Goal: Task Accomplishment & Management: Complete application form

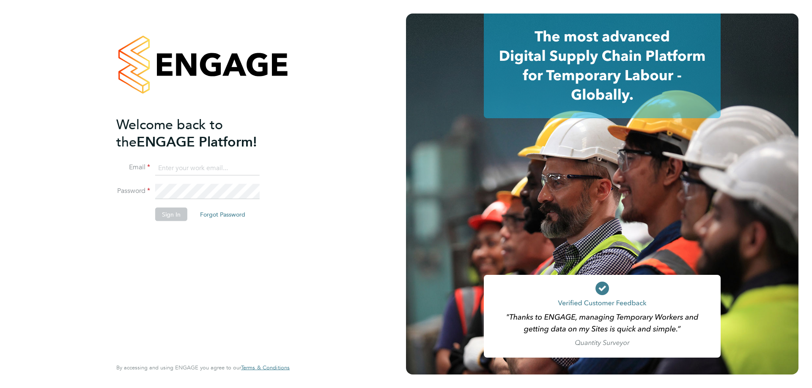
type input "jake@tradelinerecruitment.co.uk"
click at [168, 217] on button "Sign In" at bounding box center [171, 215] width 32 height 14
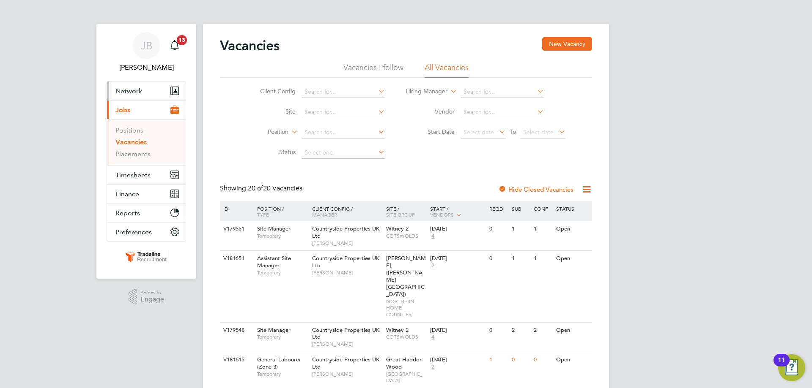
click at [150, 90] on button "Network" at bounding box center [146, 91] width 79 height 19
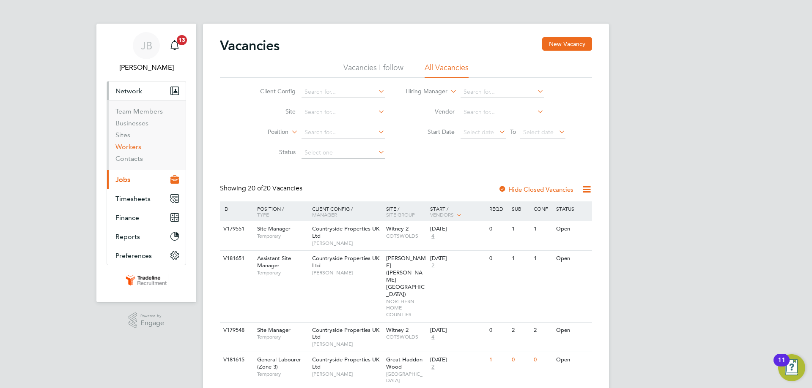
click at [139, 146] on link "Workers" at bounding box center [128, 147] width 26 height 8
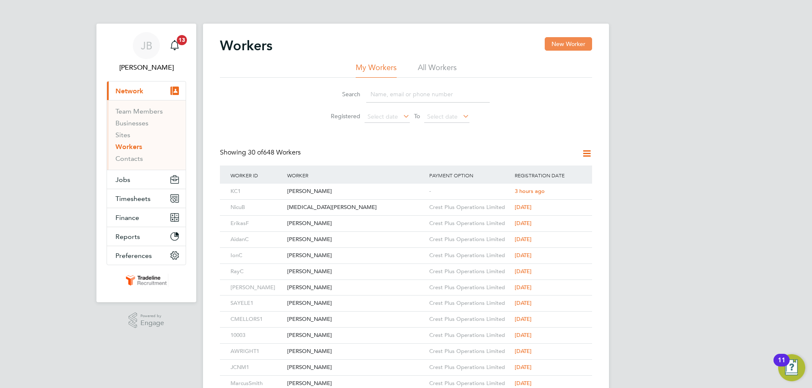
click at [566, 50] on button "New Worker" at bounding box center [567, 44] width 47 height 14
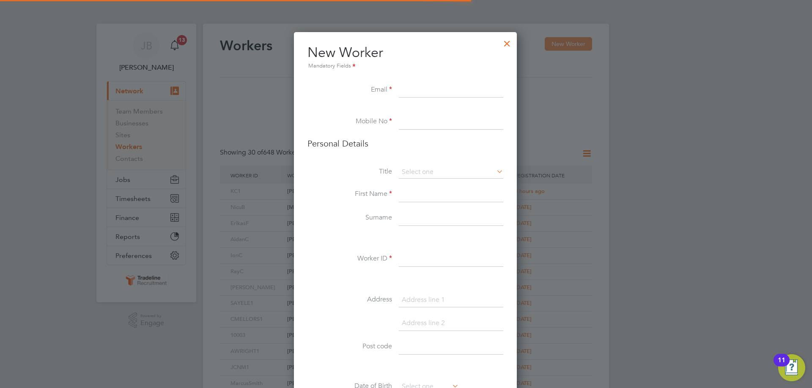
scroll to position [715, 224]
paste input "07480 212176"
type input "07480 212176"
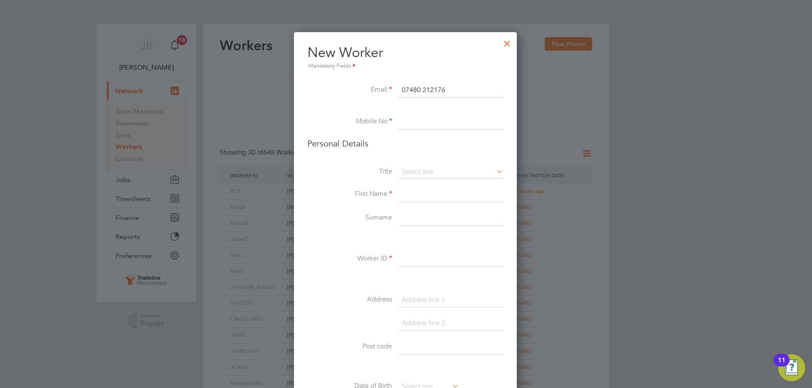
drag, startPoint x: 460, startPoint y: 90, endPoint x: 399, endPoint y: 87, distance: 60.9
click at [399, 87] on input "07480 212176" at bounding box center [451, 90] width 104 height 15
click at [417, 123] on input at bounding box center [451, 122] width 104 height 15
paste input "07480 212176"
type input "07480 212176"
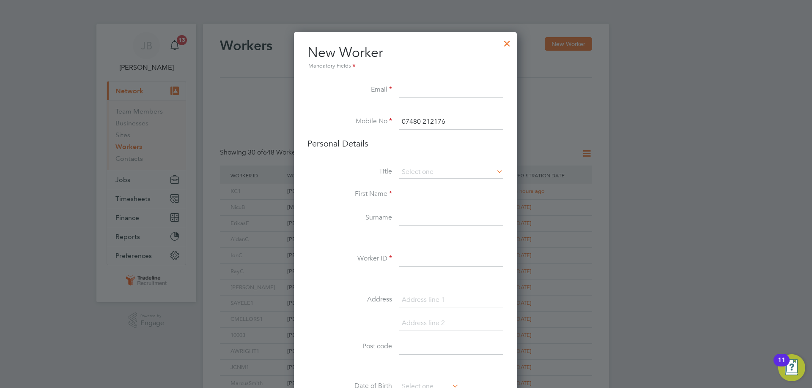
click at [412, 74] on li "New Worker Mandatory Fields" at bounding box center [405, 63] width 196 height 39
click at [414, 87] on input at bounding box center [451, 90] width 104 height 15
paste input "[EMAIL_ADDRESS][DOMAIN_NAME]"
type input "[EMAIL_ADDRESS][DOMAIN_NAME]"
click at [424, 178] on input at bounding box center [451, 172] width 104 height 13
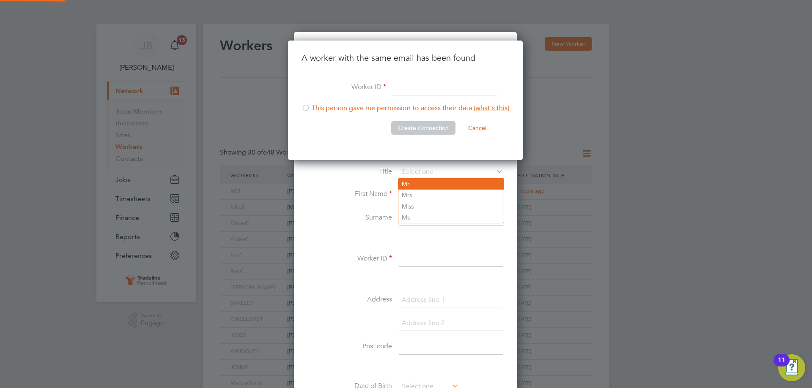
scroll to position [120, 236]
click at [416, 184] on li "Mr" at bounding box center [450, 184] width 105 height 11
type input "Mr"
click at [414, 92] on input at bounding box center [445, 87] width 104 height 15
type input "g"
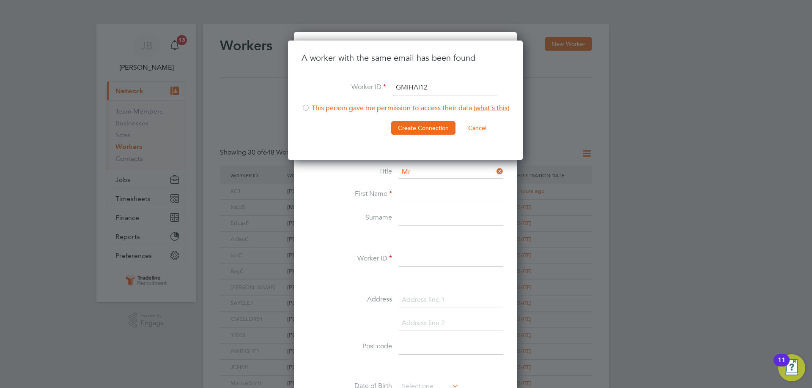
type input "GMIHAI12"
click at [306, 111] on div at bounding box center [305, 108] width 8 height 8
click at [424, 129] on button "Create Connection" at bounding box center [423, 128] width 64 height 14
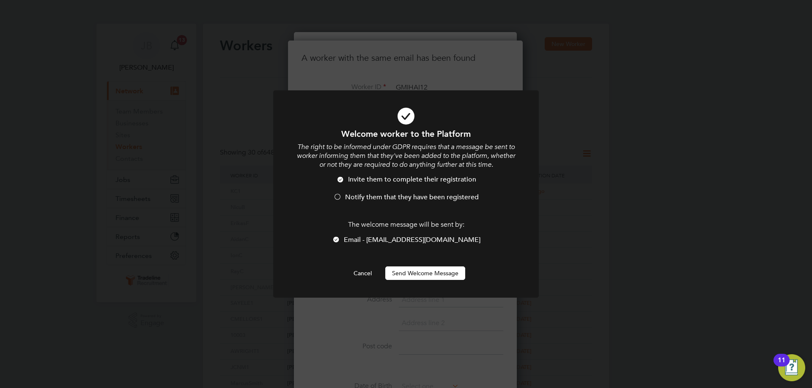
click at [354, 193] on span "Notify them that they have been registered" at bounding box center [412, 197] width 134 height 8
click at [437, 278] on button "Send Welcome Message" at bounding box center [425, 274] width 80 height 14
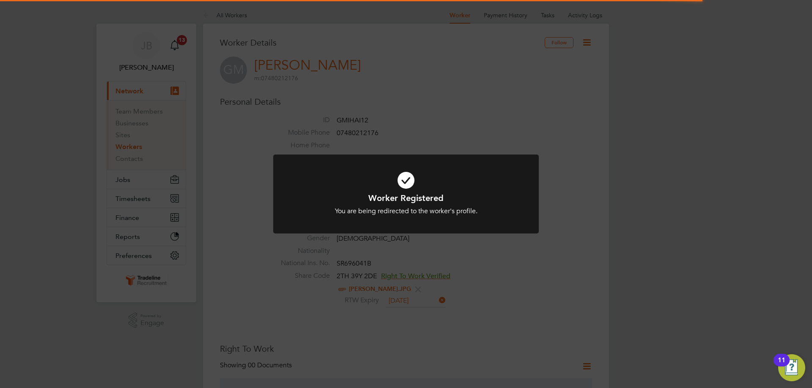
click at [414, 180] on icon at bounding box center [406, 180] width 220 height 33
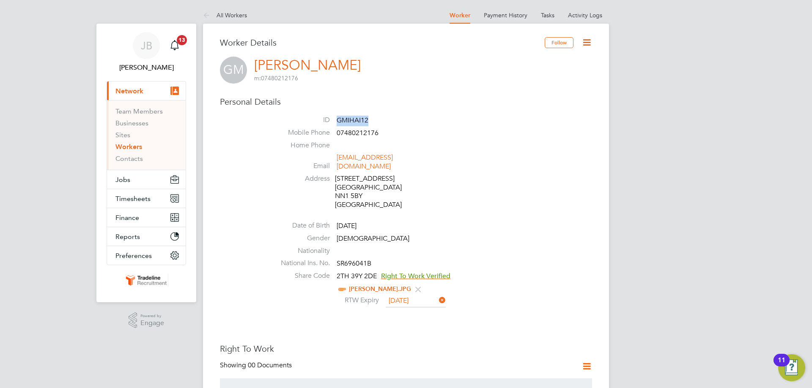
drag, startPoint x: 377, startPoint y: 122, endPoint x: 336, endPoint y: 115, distance: 41.6
click at [337, 116] on li "ID GMIHAI12" at bounding box center [431, 122] width 321 height 13
copy span "GMIHAI12"
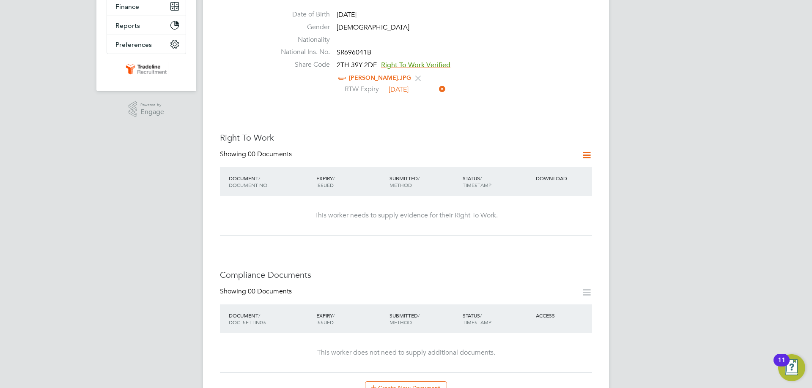
click at [535, 151] on div "Showing 00 Documents" at bounding box center [406, 158] width 372 height 17
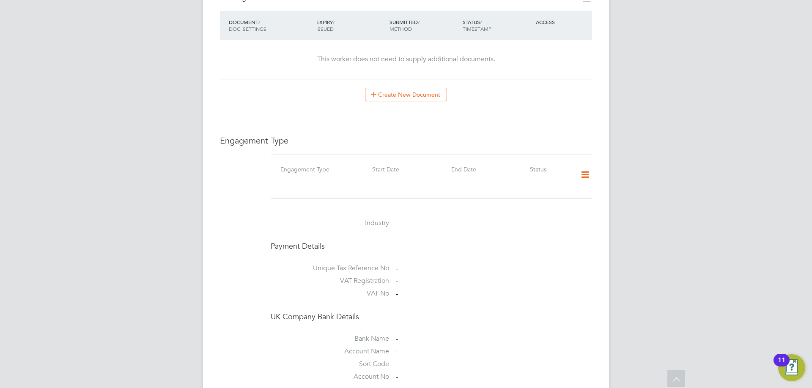
scroll to position [550, 0]
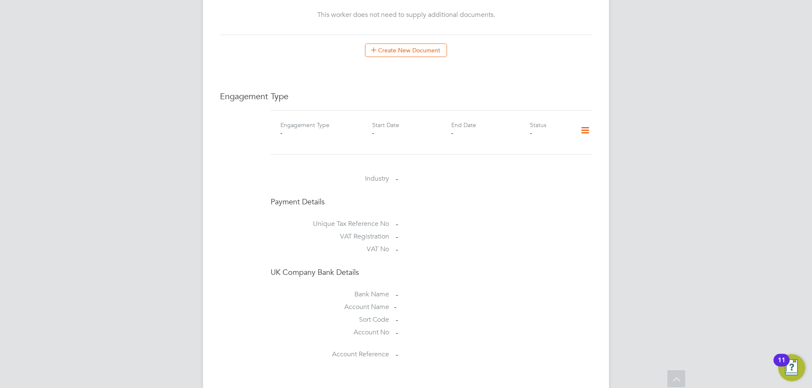
click at [591, 122] on icon at bounding box center [584, 130] width 15 height 19
click at [536, 156] on li "Add Engagement Type" at bounding box center [541, 159] width 96 height 12
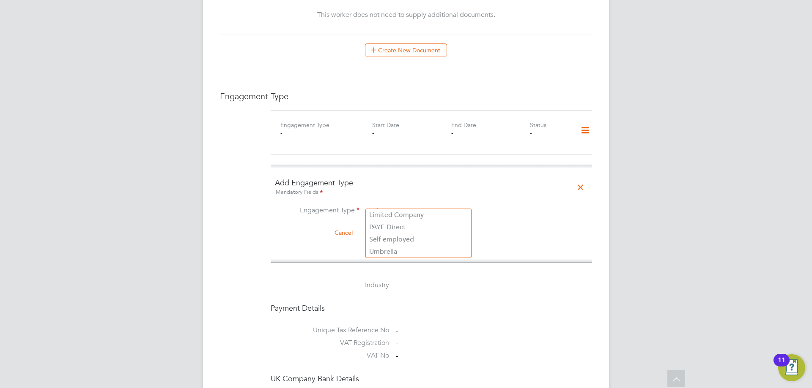
click at [382, 208] on input at bounding box center [418, 212] width 104 height 12
click at [393, 247] on li "Umbrella" at bounding box center [418, 252] width 105 height 12
type input "Umbrella"
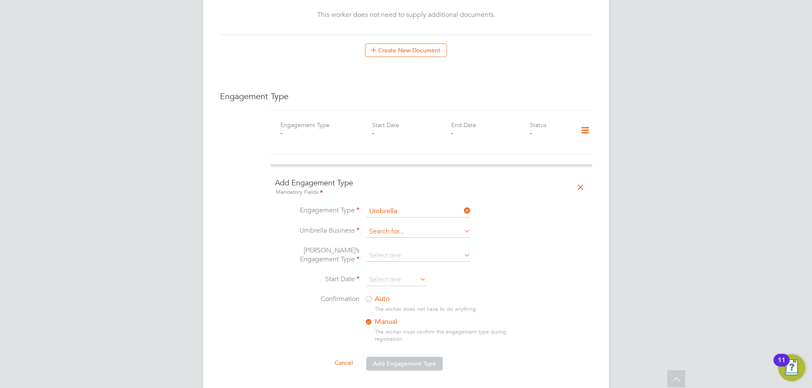
click at [401, 228] on input at bounding box center [418, 232] width 104 height 12
click at [402, 238] on li "Cre st Plus Operations Limited" at bounding box center [418, 236] width 105 height 12
type input "Crest Plus Operations Limited"
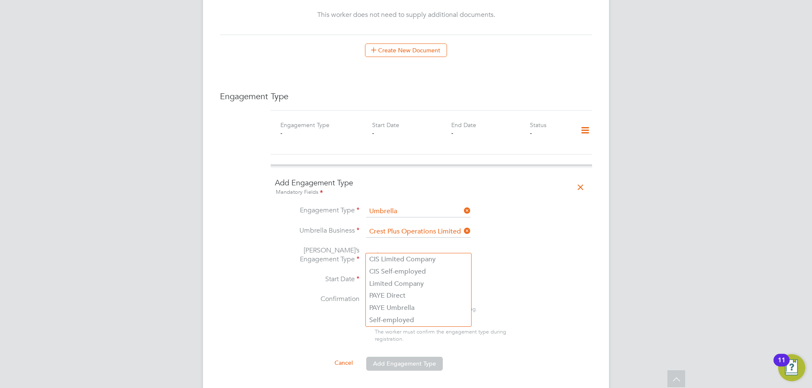
click at [400, 250] on input at bounding box center [418, 256] width 104 height 12
click at [405, 322] on li "Self-employed" at bounding box center [418, 320] width 105 height 12
type input "Self-employed"
click at [400, 274] on input at bounding box center [396, 280] width 60 height 13
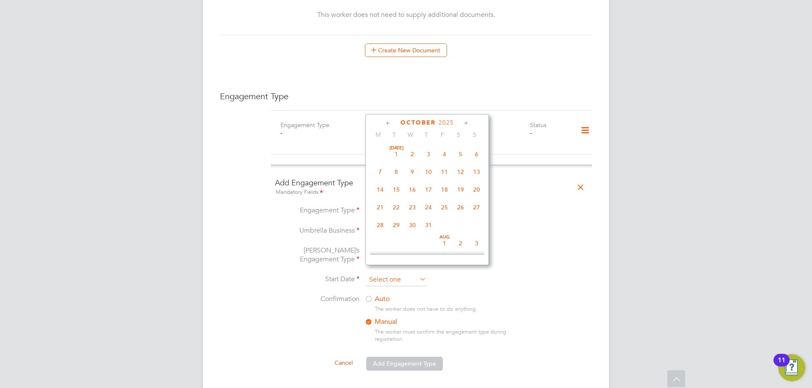
scroll to position [238, 0]
click at [383, 155] on span "22" at bounding box center [380, 148] width 16 height 16
type input "[DATE]"
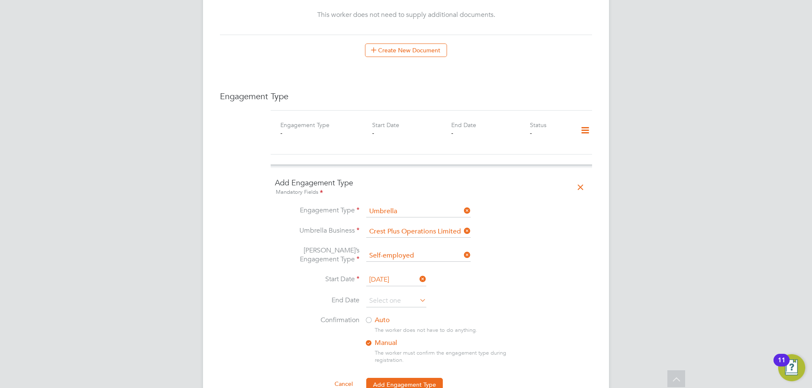
click at [382, 316] on label "Auto" at bounding box center [440, 320] width 152 height 9
click at [409, 378] on button "Add Engagement Type" at bounding box center [404, 385] width 77 height 14
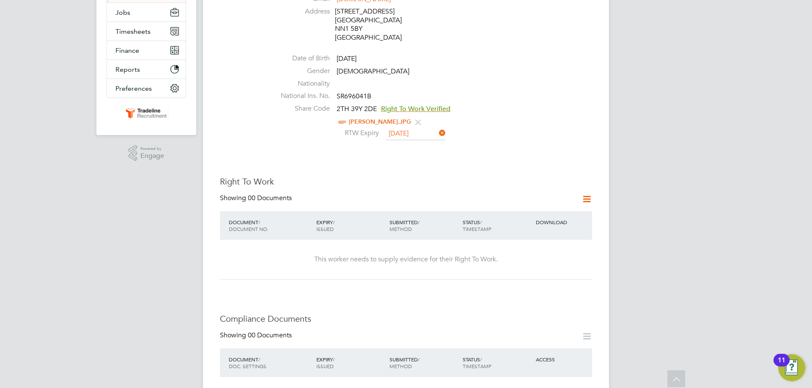
scroll to position [43, 0]
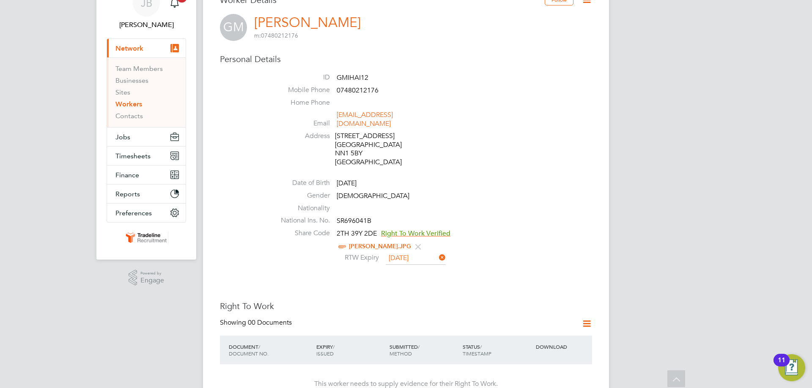
drag, startPoint x: 404, startPoint y: 93, endPoint x: 513, endPoint y: 60, distance: 113.9
click at [404, 93] on li "Mobile Phone [PHONE_NUMBER]" at bounding box center [431, 92] width 321 height 13
click at [584, 3] on icon at bounding box center [586, 0] width 11 height 11
click at [520, 55] on li "Edit Personal Details e" at bounding box center [539, 56] width 106 height 12
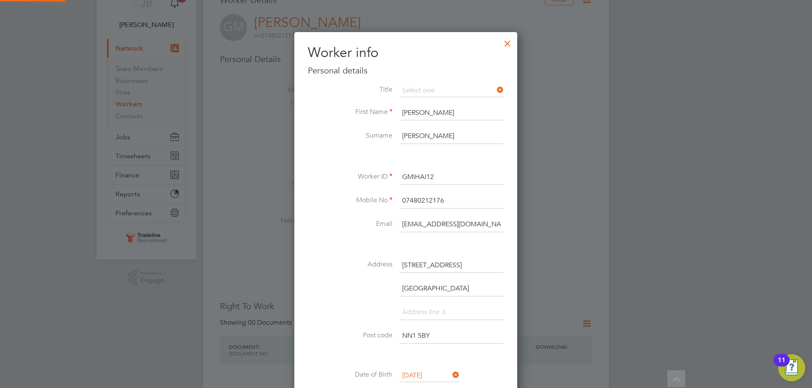
scroll to position [501, 224]
drag, startPoint x: 457, startPoint y: 271, endPoint x: 400, endPoint y: 268, distance: 57.1
click at [400, 268] on input "[STREET_ADDRESS]" at bounding box center [451, 265] width 104 height 15
drag, startPoint x: 461, startPoint y: 266, endPoint x: 393, endPoint y: 266, distance: 68.1
click at [393, 266] on li "Address [STREET_ADDRESS]" at bounding box center [406, 270] width 196 height 24
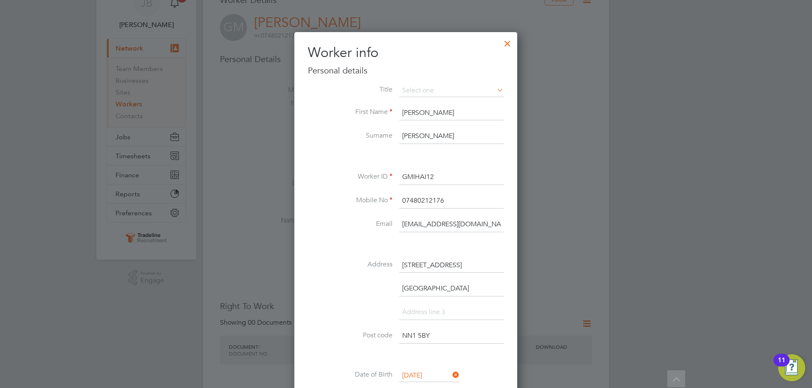
paste input "[STREET_ADDRESS][PERSON_NAME]"
type input "[STREET_ADDRESS][PERSON_NAME]"
drag, startPoint x: 440, startPoint y: 341, endPoint x: 398, endPoint y: 334, distance: 43.3
click at [398, 334] on li "Post code NN1 5BY" at bounding box center [406, 341] width 196 height 24
paste input "5 7J"
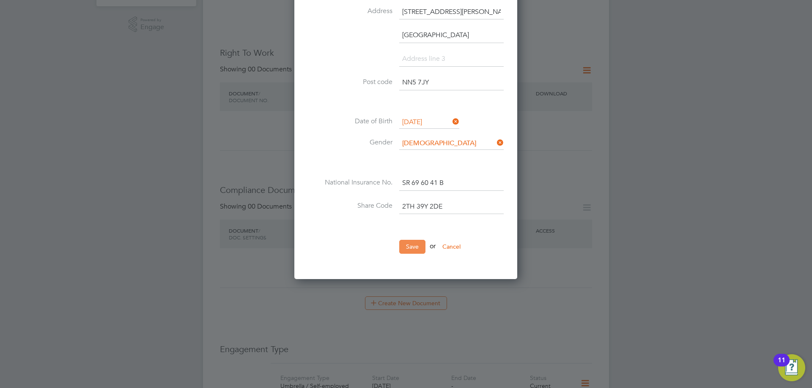
type input "NN5 7JY"
click at [410, 252] on button "Save" at bounding box center [412, 247] width 26 height 14
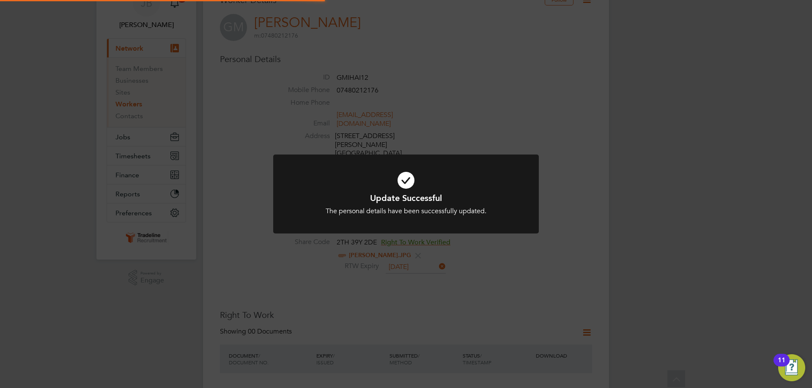
click at [404, 186] on icon at bounding box center [406, 180] width 220 height 33
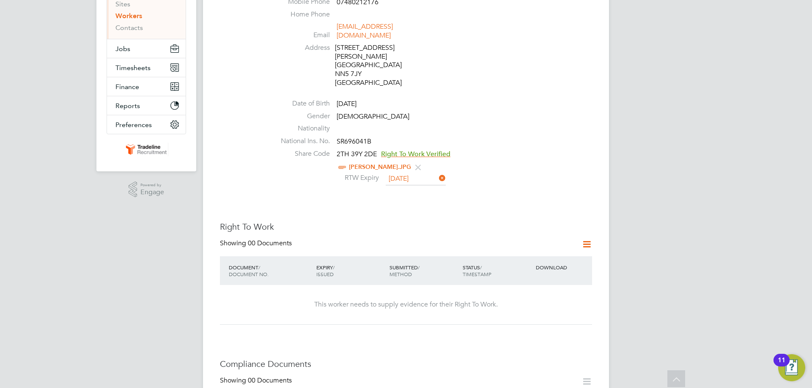
scroll to position [212, 0]
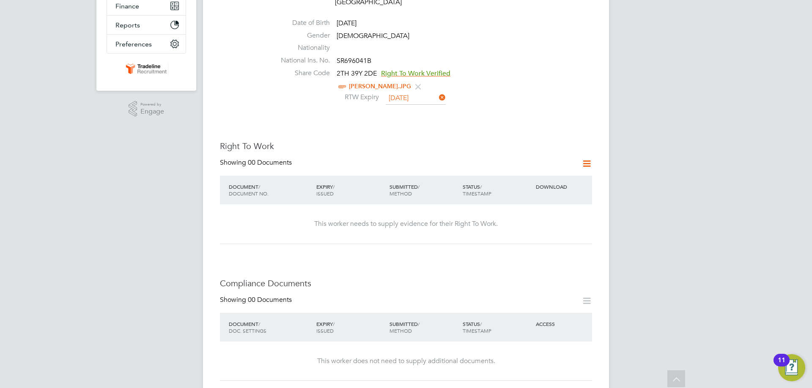
drag, startPoint x: 225, startPoint y: 233, endPoint x: 345, endPoint y: 232, distance: 120.1
click at [225, 233] on div "Worker Details Follow [PERSON_NAME] [PERSON_NAME] m: 07480212176 Personal Detai…" at bounding box center [406, 284] width 372 height 919
click at [585, 159] on icon at bounding box center [586, 164] width 11 height 11
click at [516, 167] on li "Add Right To Work Document" at bounding box center [540, 167] width 102 height 12
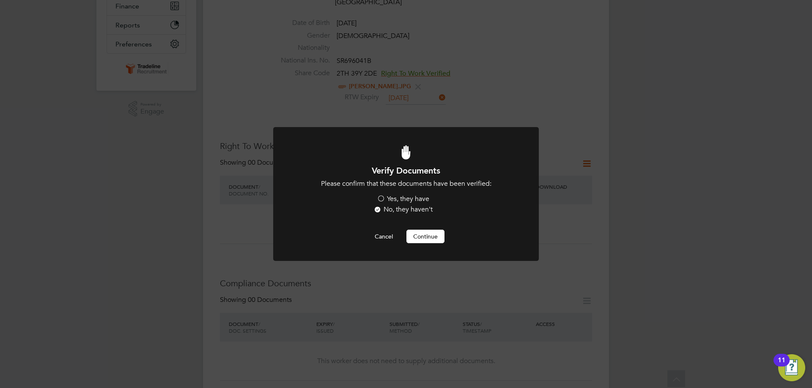
click at [383, 197] on label "Yes, they have" at bounding box center [403, 199] width 52 height 9
click at [0, 0] on input "Yes, they have" at bounding box center [0, 0] width 0 height 0
click at [432, 241] on button "Continue" at bounding box center [425, 237] width 38 height 14
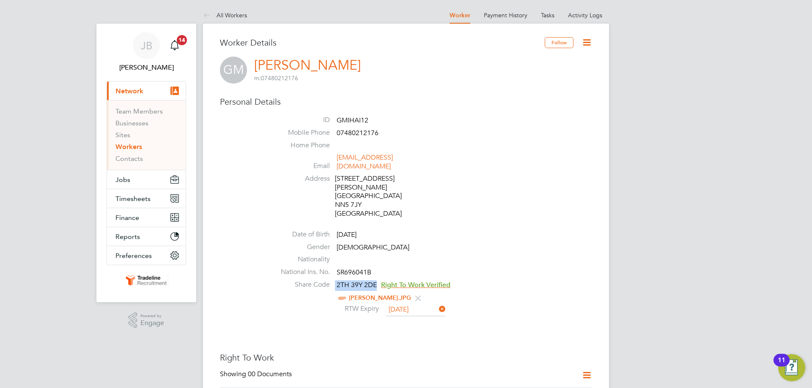
drag, startPoint x: 375, startPoint y: 267, endPoint x: 330, endPoint y: 268, distance: 45.7
click at [330, 281] on li "Share Code 2TH 39Y 2DE Right To Work Verified [PERSON_NAME].JPG RTW Expiry [DAT…" at bounding box center [431, 300] width 321 height 38
copy li "2TH 39Y 2DE"
click at [129, 142] on li "Sites" at bounding box center [146, 137] width 63 height 12
click at [126, 147] on link "Workers" at bounding box center [128, 147] width 27 height 8
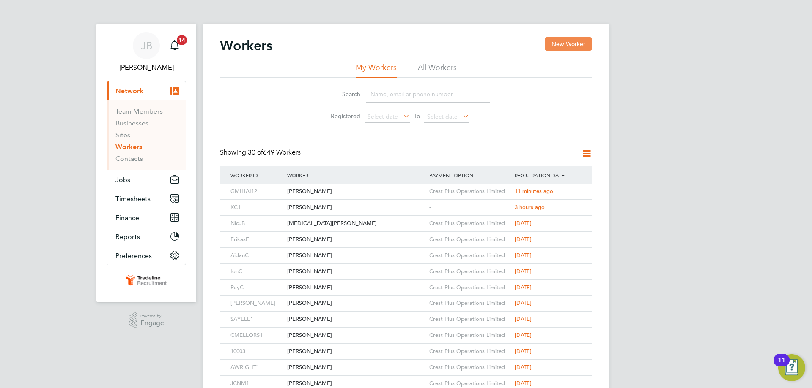
click at [580, 47] on button "New Worker" at bounding box center [567, 44] width 47 height 14
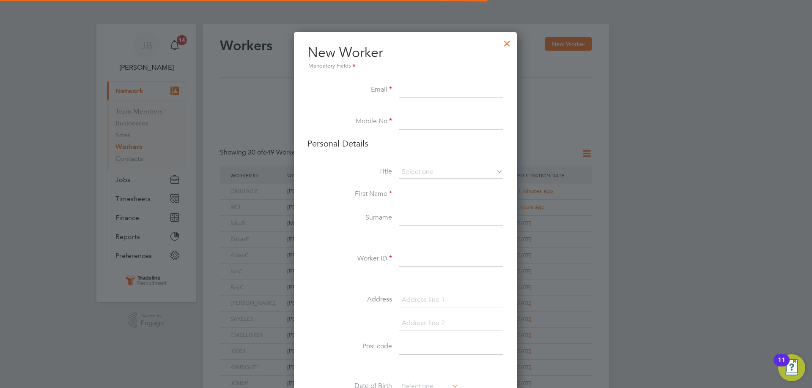
scroll to position [715, 224]
paste input "[EMAIL_ADDRESS][DOMAIN_NAME]"
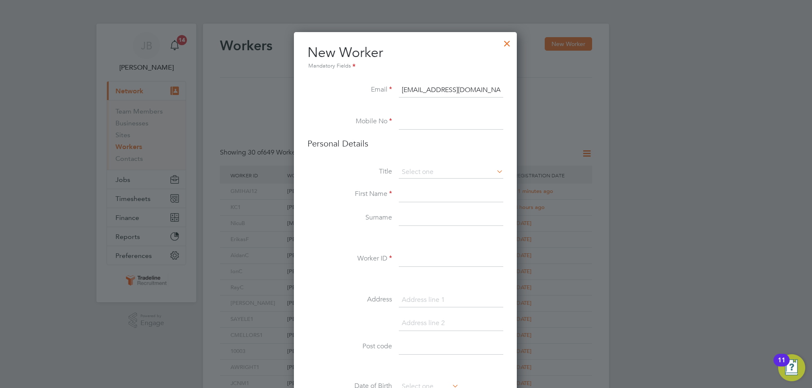
type input "[EMAIL_ADDRESS][DOMAIN_NAME]"
click at [428, 124] on input at bounding box center [451, 122] width 104 height 15
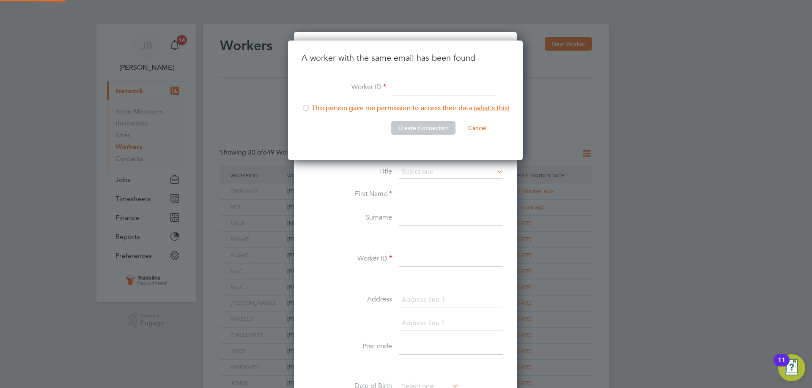
scroll to position [120, 236]
type input "FPOPA1"
click at [304, 107] on div at bounding box center [305, 108] width 8 height 8
click at [404, 128] on button "Create Connection" at bounding box center [423, 128] width 64 height 14
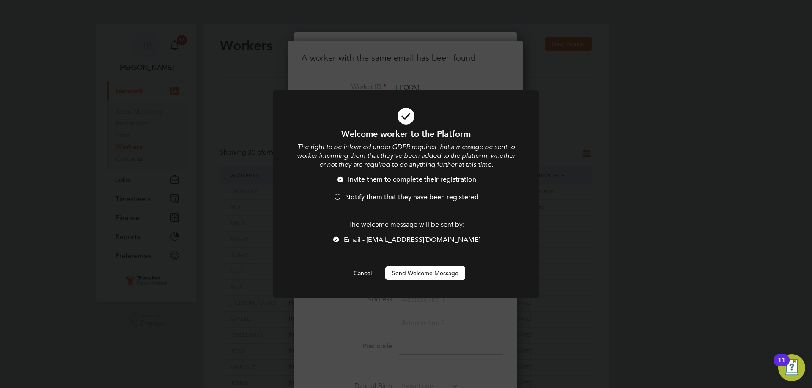
click at [417, 280] on div at bounding box center [405, 194] width 265 height 208
click at [417, 275] on button "Send Welcome Message" at bounding box center [425, 274] width 80 height 14
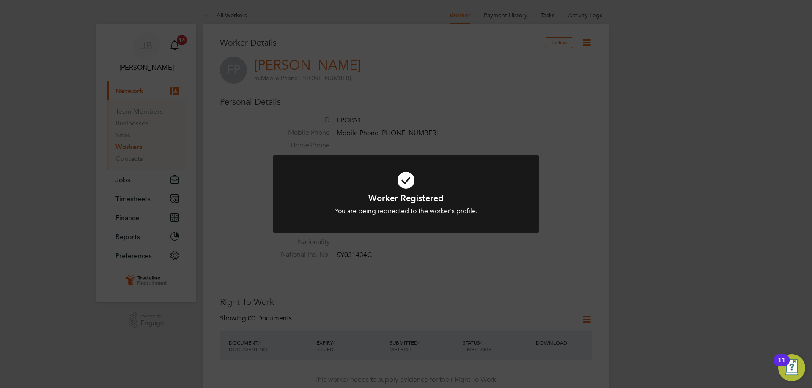
click at [413, 182] on icon at bounding box center [406, 180] width 220 height 33
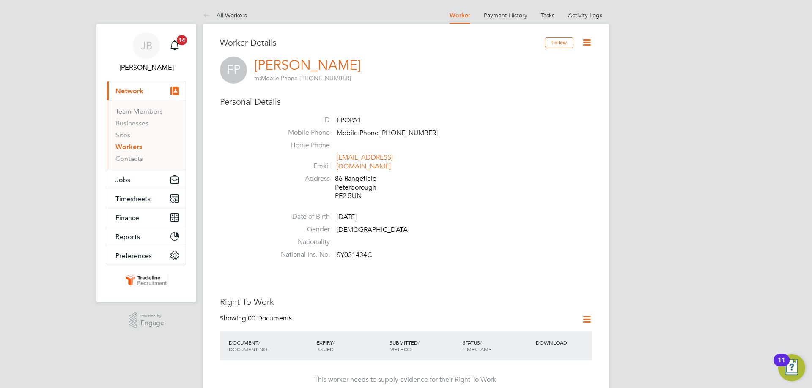
click at [125, 144] on link "Workers" at bounding box center [128, 147] width 27 height 8
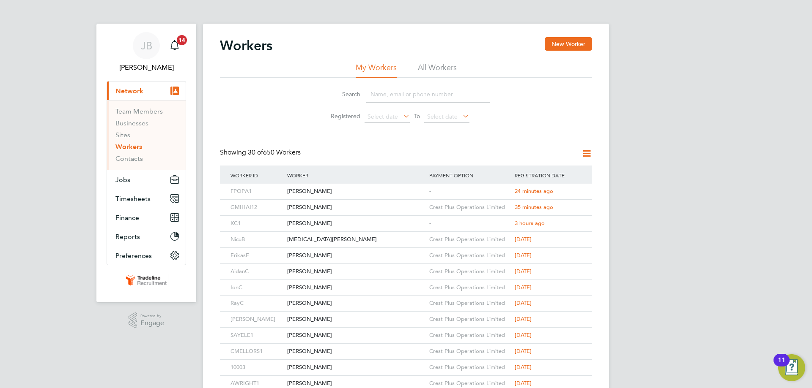
click at [393, 93] on input at bounding box center [427, 94] width 123 height 16
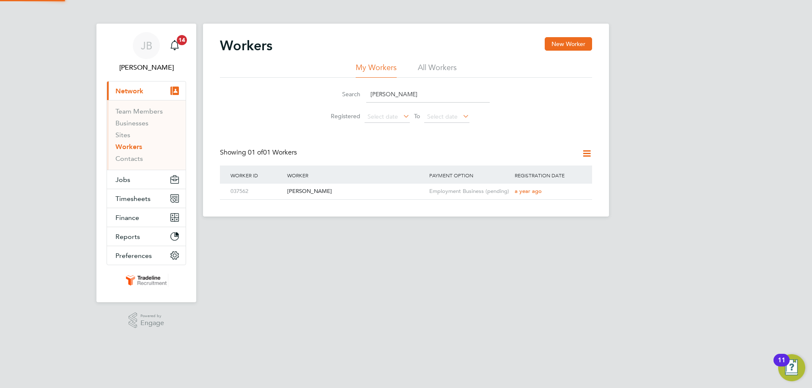
type input "[PERSON_NAME]"
click at [441, 69] on li "All Workers" at bounding box center [437, 70] width 39 height 15
click at [566, 45] on button "New Worker" at bounding box center [567, 44] width 47 height 14
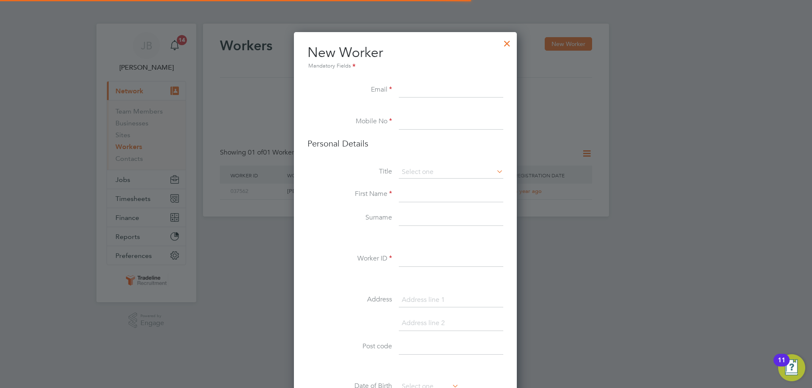
scroll to position [715, 224]
paste input "[EMAIL_ADDRESS][DOMAIN_NAME]"
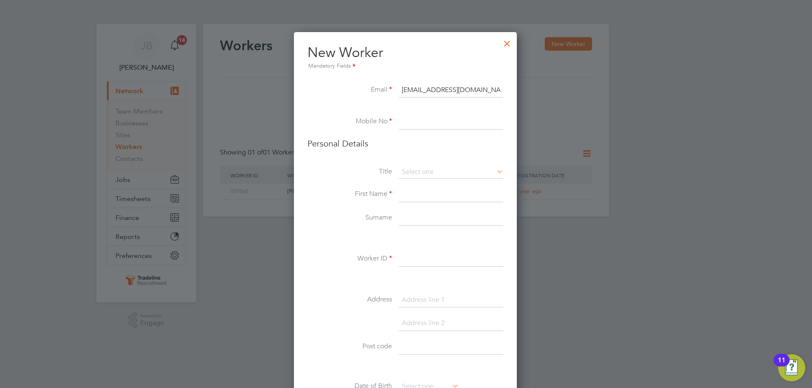
type input "[EMAIL_ADDRESS][DOMAIN_NAME]"
click at [428, 127] on input at bounding box center [451, 122] width 104 height 15
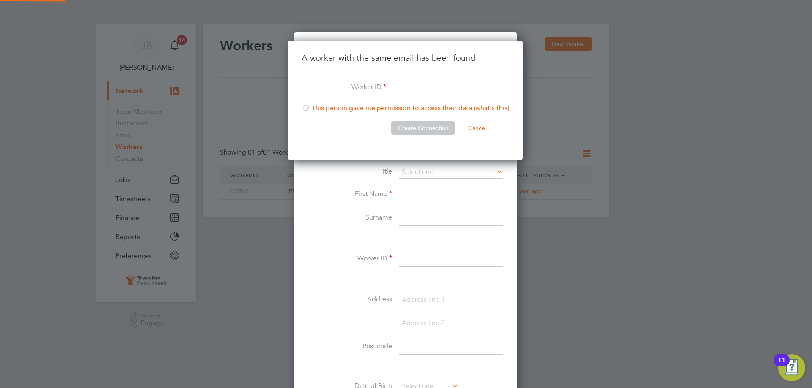
scroll to position [120, 236]
drag, startPoint x: 421, startPoint y: 88, endPoint x: 380, endPoint y: 88, distance: 40.6
click at [380, 88] on li "Worker ID E" at bounding box center [405, 92] width 208 height 24
paste input "Suruceanu"
type input "Suruceanu1"
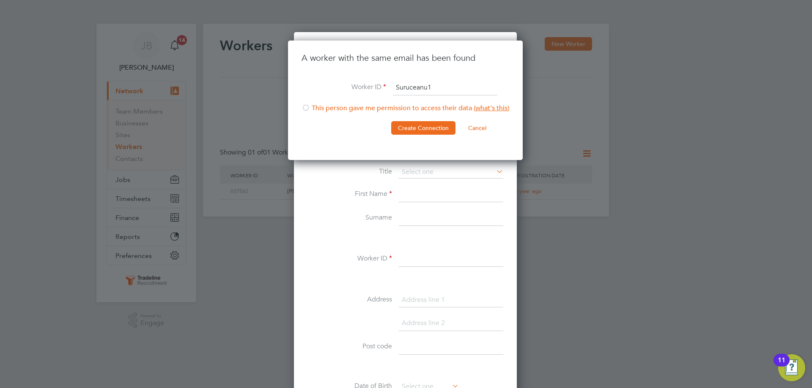
click at [303, 106] on div at bounding box center [305, 108] width 8 height 8
click at [423, 125] on button "Create Connection" at bounding box center [423, 128] width 64 height 14
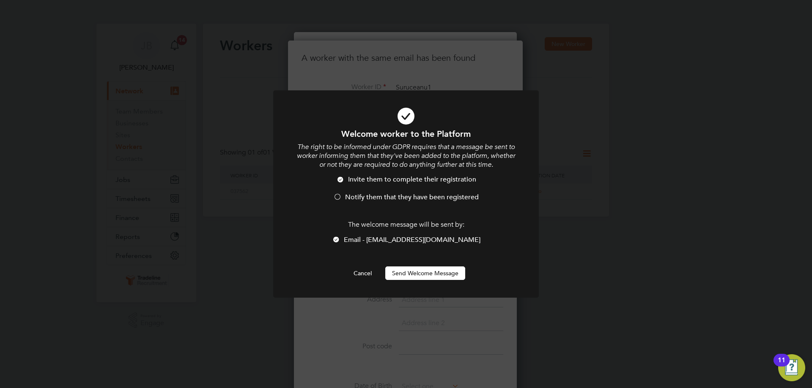
click at [375, 195] on span "Notify them that they have been registered" at bounding box center [412, 197] width 134 height 8
click at [424, 278] on button "Send Welcome Message" at bounding box center [425, 274] width 80 height 14
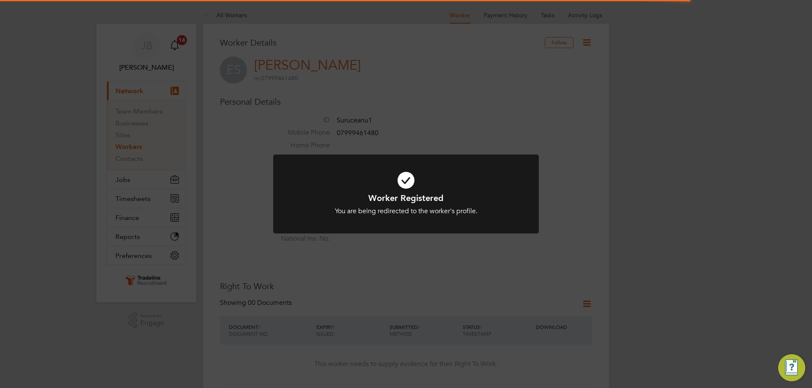
click at [395, 175] on icon at bounding box center [406, 180] width 220 height 33
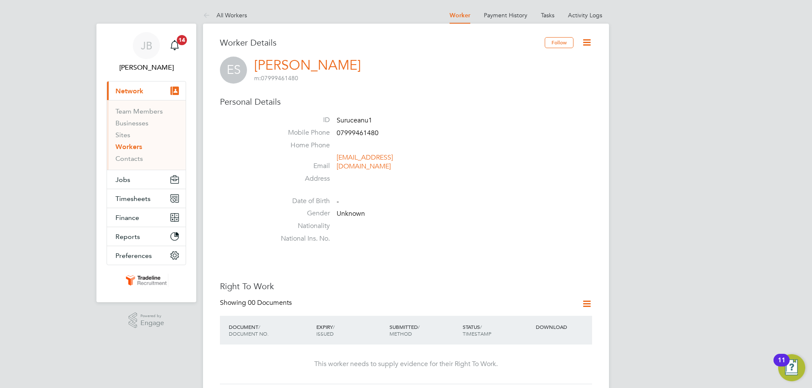
click at [585, 46] on icon at bounding box center [586, 42] width 11 height 11
click at [514, 97] on li "Edit Personal Details e" at bounding box center [539, 99] width 106 height 12
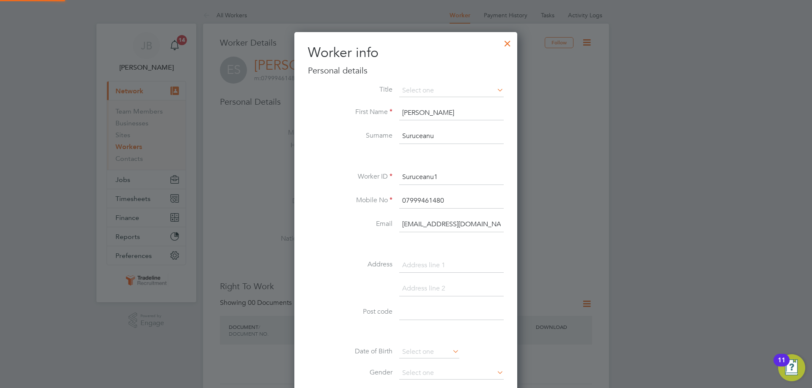
scroll to position [478, 224]
click at [443, 92] on input at bounding box center [451, 91] width 104 height 13
click at [426, 97] on input at bounding box center [451, 91] width 104 height 13
click at [479, 87] on input at bounding box center [451, 91] width 104 height 13
click at [495, 87] on icon at bounding box center [495, 90] width 0 height 12
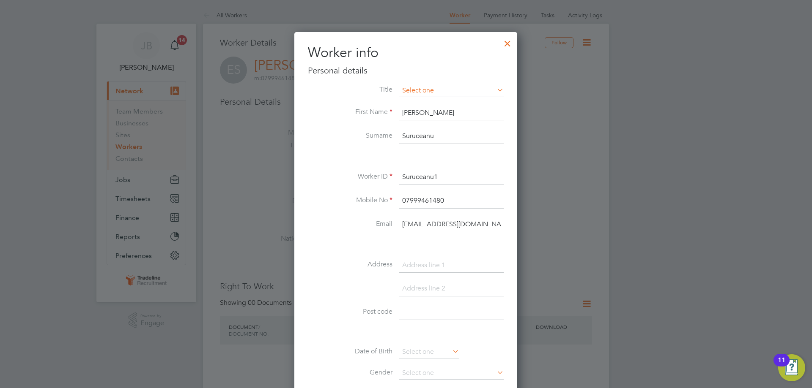
click at [465, 93] on input at bounding box center [451, 91] width 104 height 13
click at [448, 97] on li "Title" at bounding box center [406, 95] width 196 height 21
click at [425, 272] on input at bounding box center [451, 265] width 104 height 15
paste input "ST642560A"
type input "ST642560A"
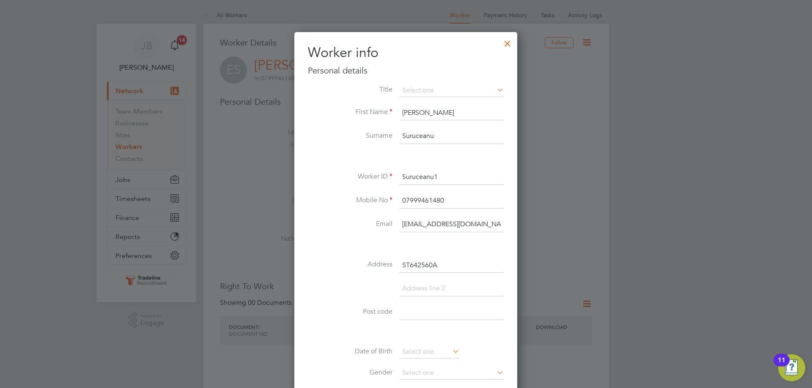
drag, startPoint x: 457, startPoint y: 269, endPoint x: 323, endPoint y: 262, distance: 134.2
click at [323, 262] on li "Address ST642560A" at bounding box center [406, 270] width 196 height 24
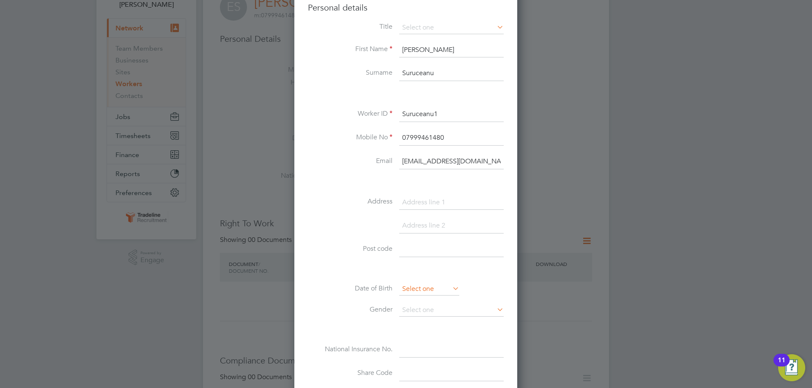
scroll to position [127, 0]
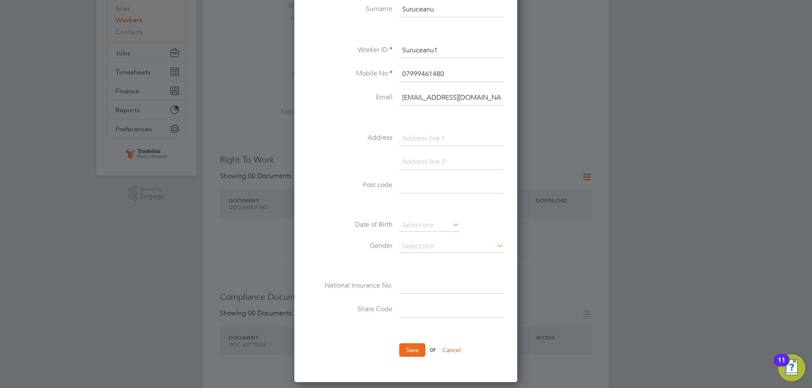
click at [430, 279] on input at bounding box center [451, 286] width 104 height 15
paste input "ST642560A"
type input "ST 64 25 60 A"
drag, startPoint x: 427, startPoint y: 309, endPoint x: 410, endPoint y: 314, distance: 17.4
click at [427, 309] on input at bounding box center [451, 310] width 104 height 15
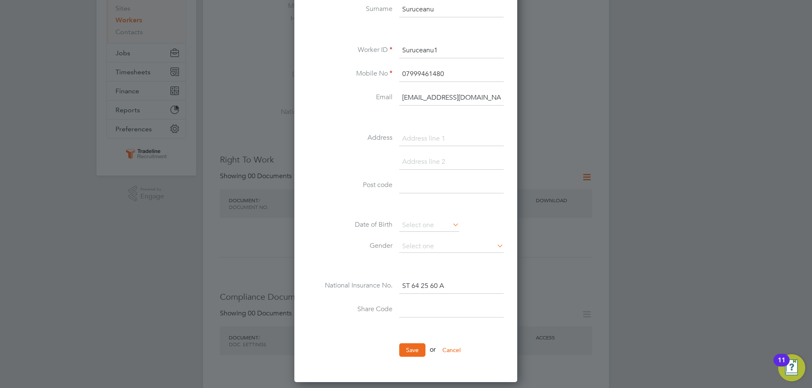
paste input "WP3 XGX 288"
type input "WP3 XGX 288"
click at [421, 223] on input at bounding box center [429, 225] width 60 height 13
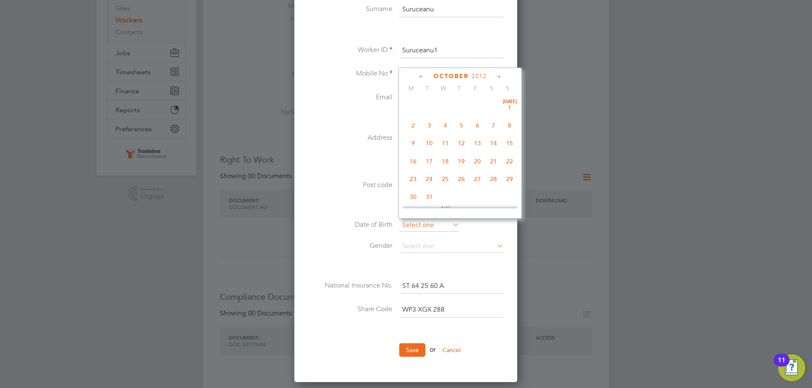
scroll to position [256, 0]
click at [476, 77] on span "2012" at bounding box center [478, 76] width 15 height 7
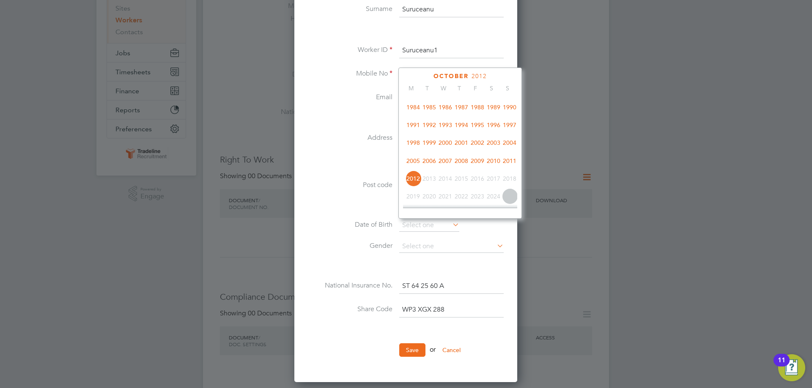
scroll to position [182, 0]
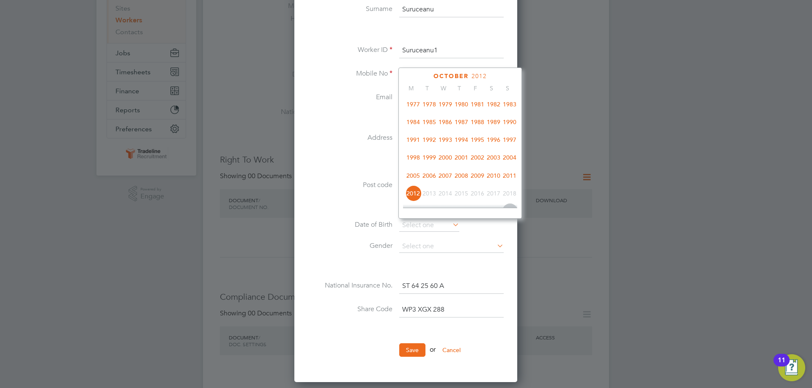
click at [417, 143] on span "1991" at bounding box center [413, 140] width 16 height 16
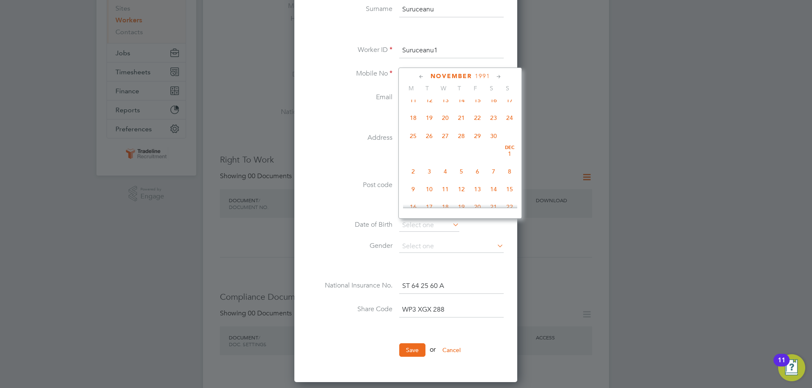
scroll to position [398, 0]
click at [476, 164] on span "29" at bounding box center [477, 156] width 16 height 16
type input "[DATE]"
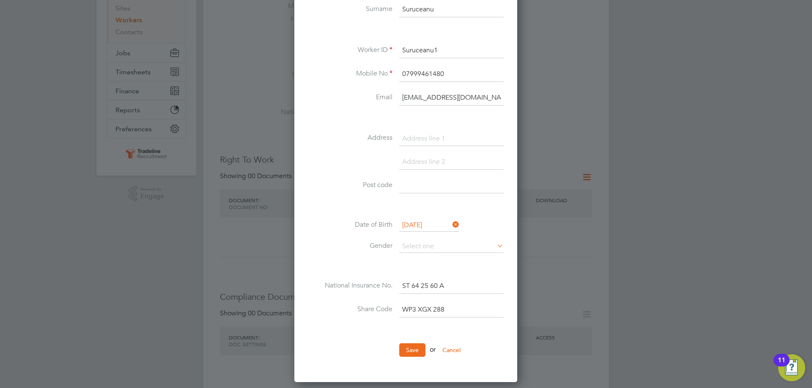
click at [422, 133] on input at bounding box center [451, 138] width 104 height 15
paste input "[STREET_ADDRESS]"
type input "[STREET_ADDRESS]"
click at [437, 165] on input at bounding box center [451, 162] width 104 height 15
paste input "Bulkington"
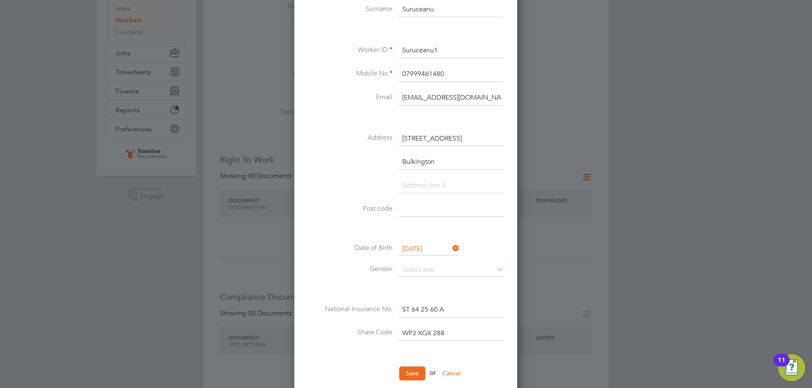
scroll to position [501, 224]
type input "Bulkington"
click at [421, 189] on input at bounding box center [451, 185] width 104 height 15
paste input "[GEOGRAPHIC_DATA]"
type input "[GEOGRAPHIC_DATA]"
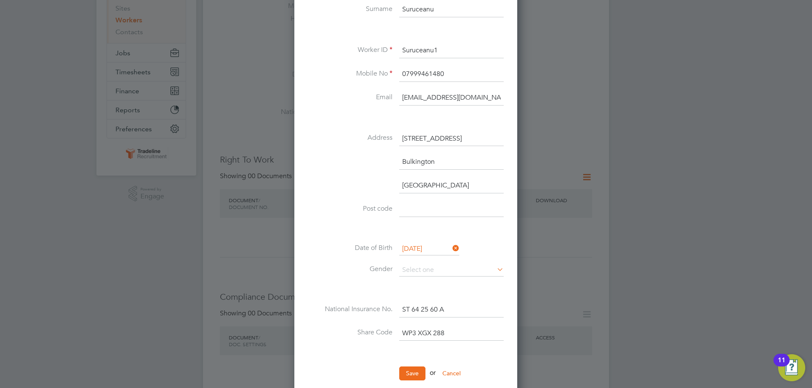
drag, startPoint x: 418, startPoint y: 215, endPoint x: 298, endPoint y: 291, distance: 142.1
click at [418, 215] on input at bounding box center [451, 209] width 104 height 15
paste input "CV12 9BB"
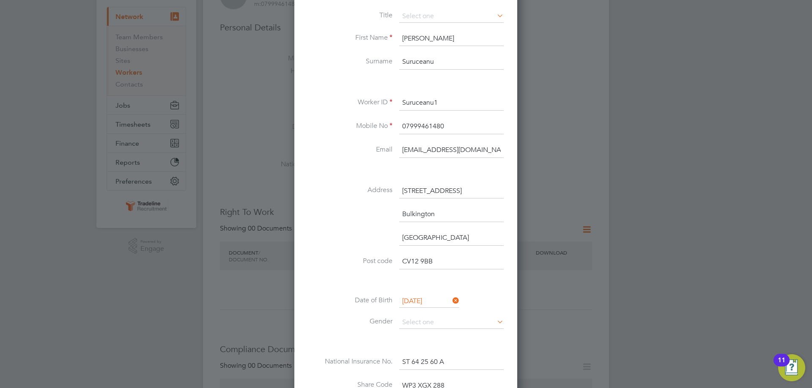
scroll to position [0, 0]
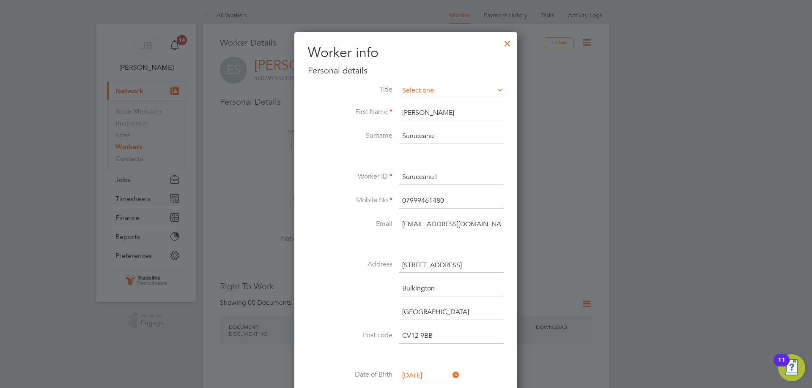
type input "CV12 9BB"
click at [489, 91] on input at bounding box center [451, 91] width 104 height 13
click at [517, 92] on div "Worker info Personal details Title First Name [PERSON_NAME] Surname Suruceanu W…" at bounding box center [405, 282] width 223 height 501
click at [474, 90] on input at bounding box center [451, 91] width 104 height 13
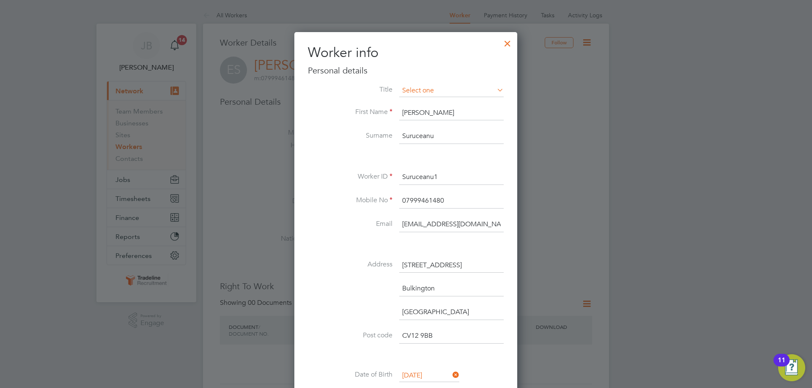
click at [470, 90] on input at bounding box center [451, 91] width 104 height 13
click at [423, 89] on input at bounding box center [451, 91] width 104 height 13
click at [422, 89] on input at bounding box center [451, 91] width 104 height 13
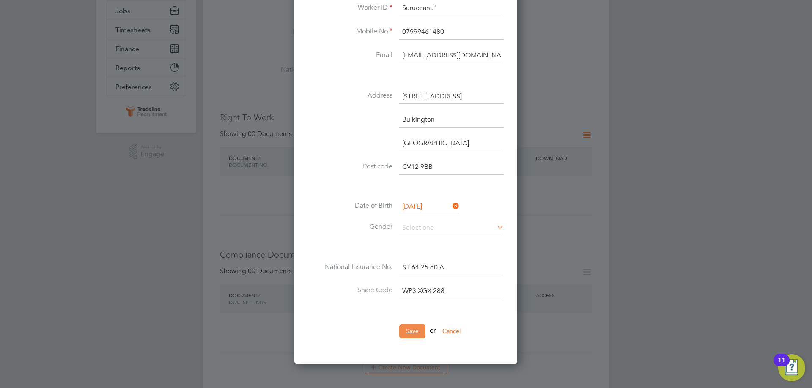
click at [410, 328] on button "Save" at bounding box center [412, 332] width 26 height 14
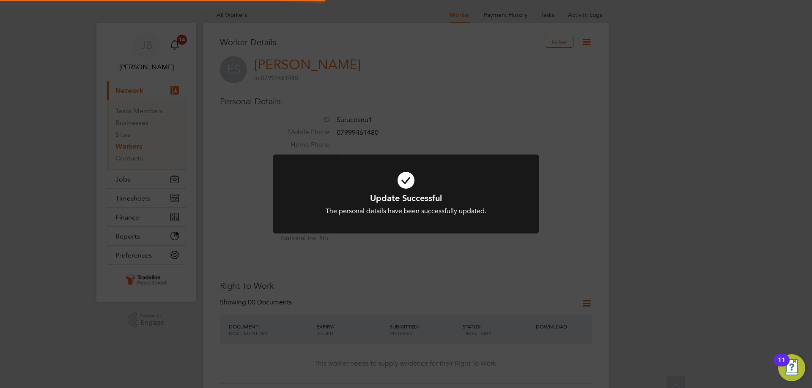
scroll to position [0, 0]
click at [410, 182] on icon at bounding box center [406, 180] width 220 height 33
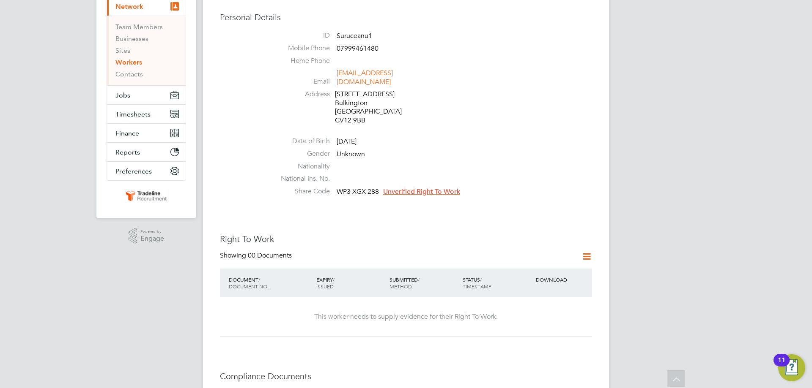
scroll to position [82, 0]
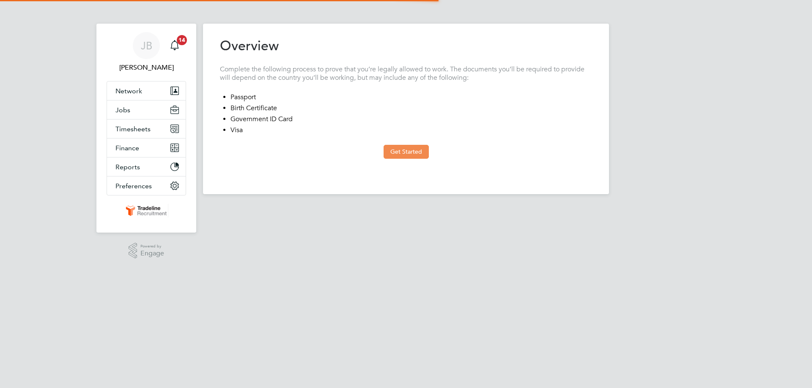
click at [404, 153] on button "Get Started" at bounding box center [405, 152] width 45 height 14
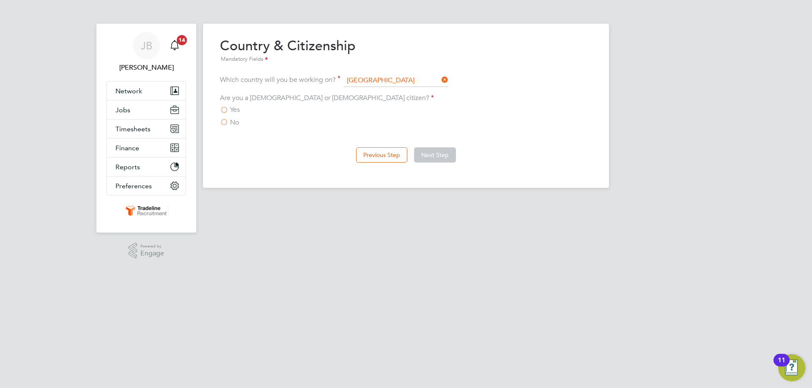
click at [229, 112] on label "Yes" at bounding box center [230, 110] width 20 height 8
click at [0, 0] on input "Yes" at bounding box center [0, 0] width 0 height 0
click at [226, 121] on label "No" at bounding box center [229, 122] width 19 height 8
click at [0, 0] on input "No" at bounding box center [0, 0] width 0 height 0
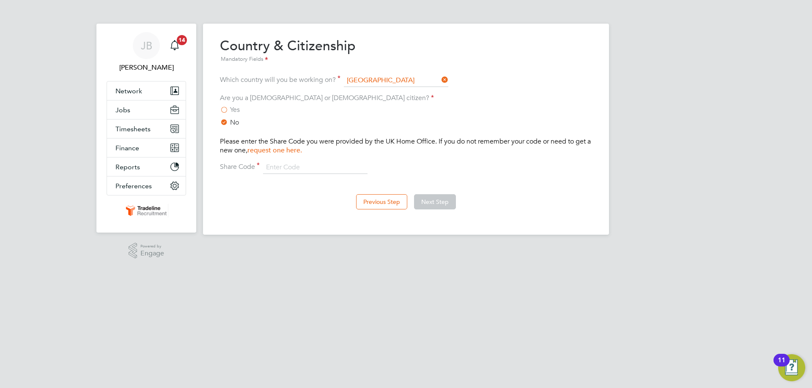
click at [250, 193] on div "Previous Step Next Step" at bounding box center [406, 201] width 372 height 34
click at [344, 172] on input at bounding box center [315, 167] width 104 height 13
paste input "2TH 39Y 2DE"
drag, startPoint x: 314, startPoint y: 167, endPoint x: 270, endPoint y: 165, distance: 44.4
click at [270, 165] on input "2TH 39Y 2DE" at bounding box center [315, 167] width 104 height 13
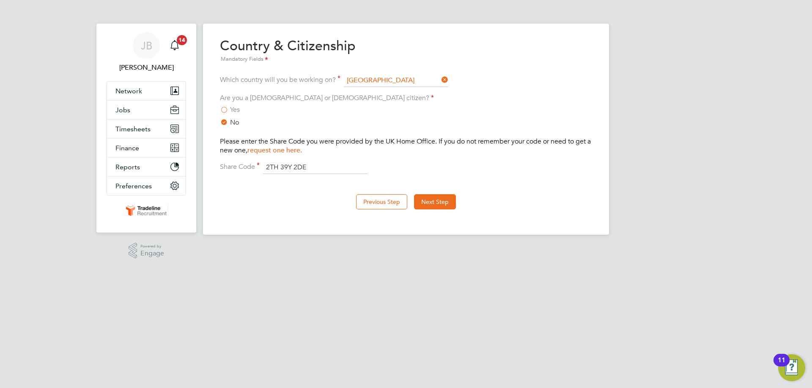
type input "2TH 39Y 2DE"
click at [249, 226] on div "Overview Complete the following process to prove that you’re legally allowed to…" at bounding box center [406, 129] width 406 height 211
click at [427, 200] on button "Next Step" at bounding box center [435, 201] width 42 height 15
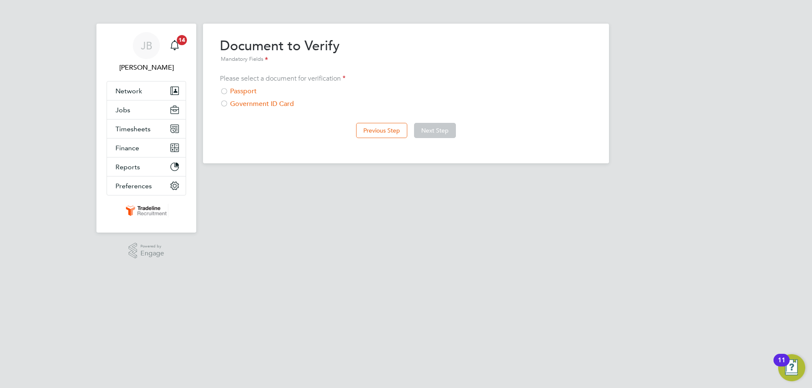
click at [257, 94] on div "Passport" at bounding box center [406, 91] width 372 height 9
click at [441, 132] on button "Next Step" at bounding box center [435, 130] width 42 height 15
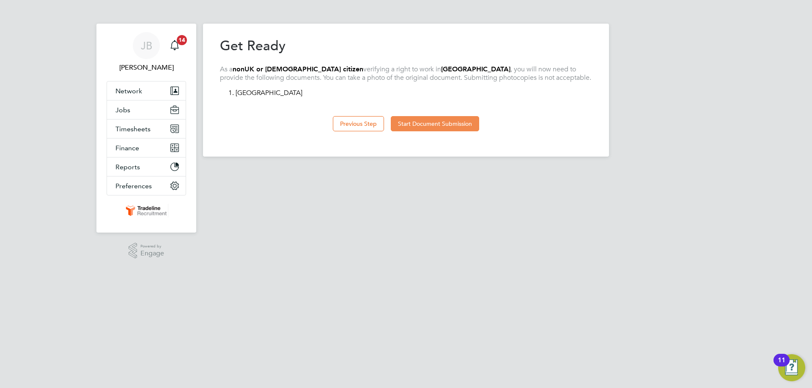
click at [436, 129] on button "Start Document Submission" at bounding box center [435, 123] width 88 height 15
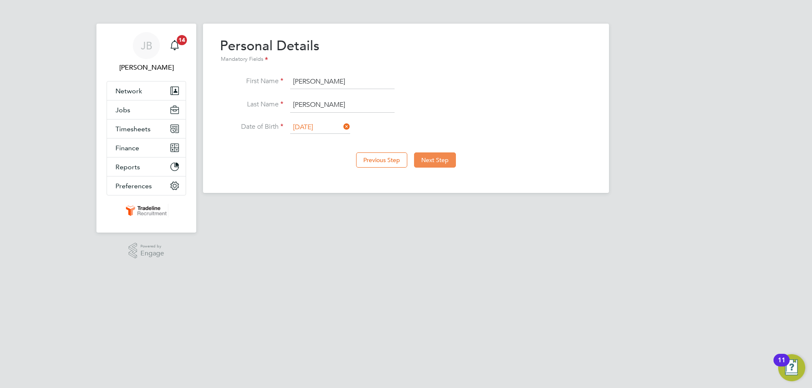
click at [435, 154] on button "Next Step" at bounding box center [435, 160] width 42 height 15
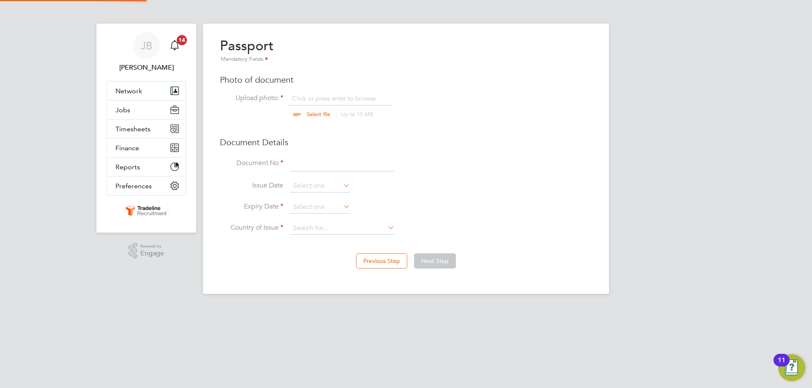
scroll to position [11, 105]
click at [323, 104] on input "file" at bounding box center [326, 106] width 133 height 25
type input "C:\fakepath\CARDS AND PASSPORT.JPG"
click at [314, 168] on input at bounding box center [342, 163] width 104 height 15
type input "052944124"
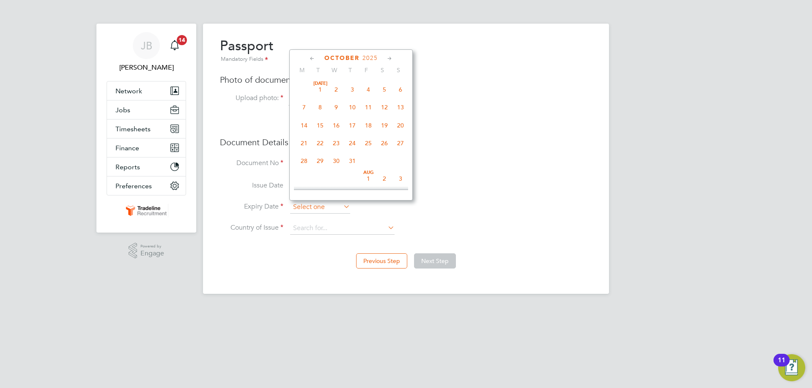
click at [321, 208] on input at bounding box center [320, 207] width 60 height 13
click at [364, 60] on span "2025" at bounding box center [369, 58] width 15 height 7
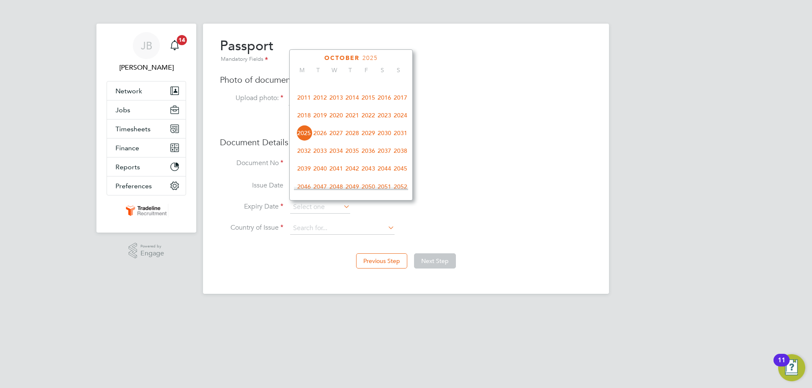
click at [335, 121] on span "2020" at bounding box center [336, 115] width 16 height 16
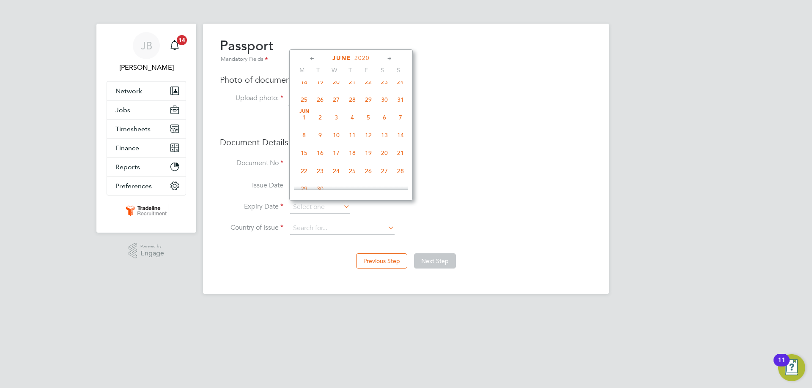
scroll to position [105, 0]
click at [320, 92] on span "5" at bounding box center [320, 92] width 16 height 16
type input "05 May 2020"
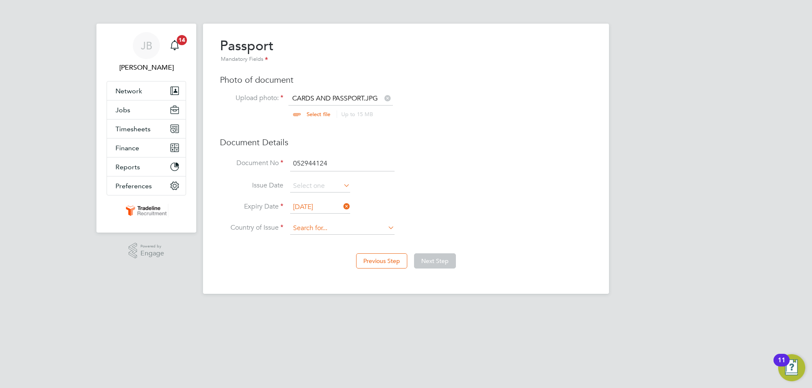
click at [341, 228] on input at bounding box center [342, 228] width 104 height 13
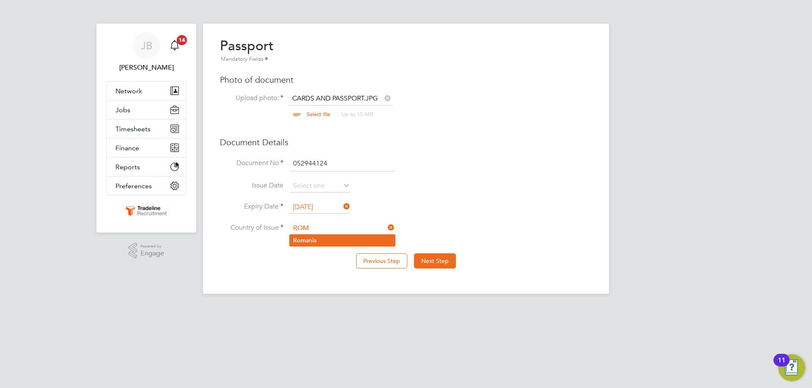
click at [329, 244] on li "Rom ania" at bounding box center [342, 240] width 105 height 11
type input "Romania"
click at [437, 263] on button "Next Step" at bounding box center [435, 261] width 42 height 15
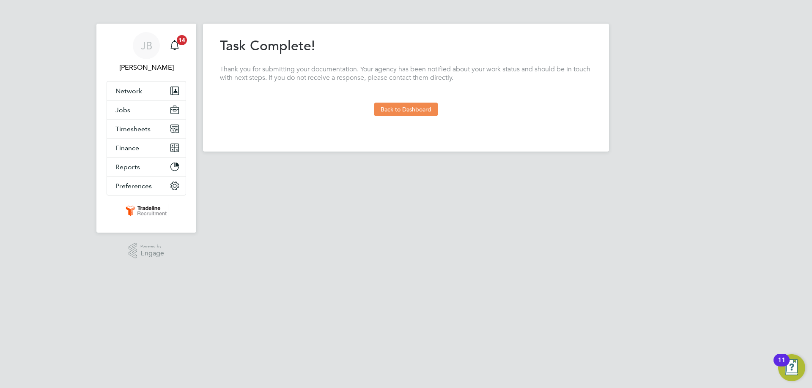
click at [409, 111] on button "Back to Dashboard" at bounding box center [406, 110] width 64 height 14
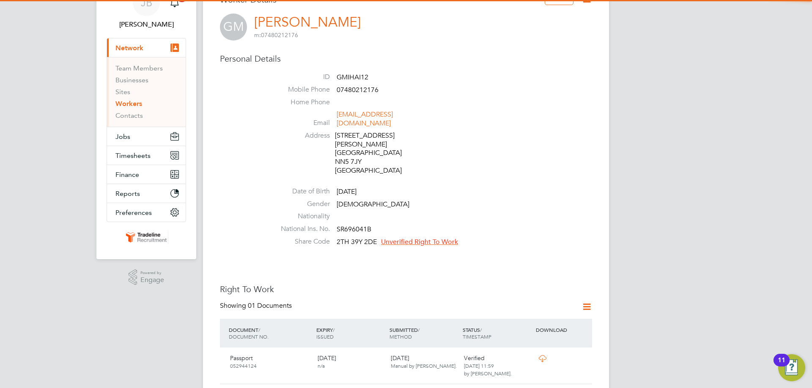
scroll to position [85, 0]
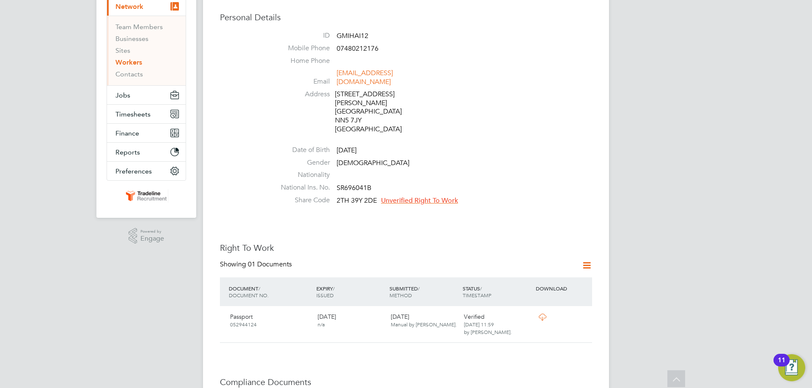
click at [402, 197] on span "Unverified Right To Work" at bounding box center [419, 201] width 77 height 8
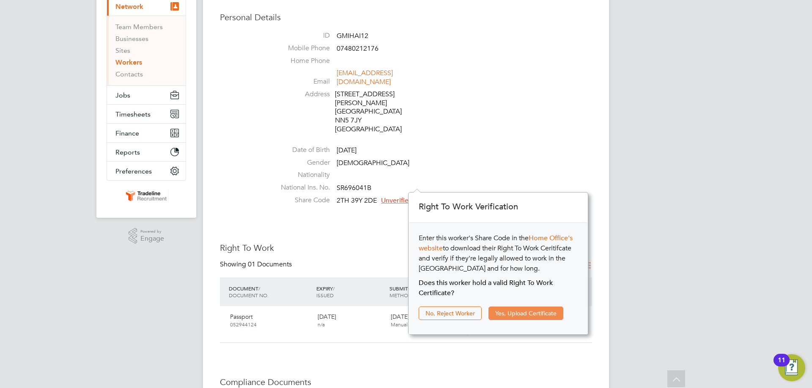
click at [524, 314] on button "Yes, Upload Certificate" at bounding box center [525, 314] width 75 height 14
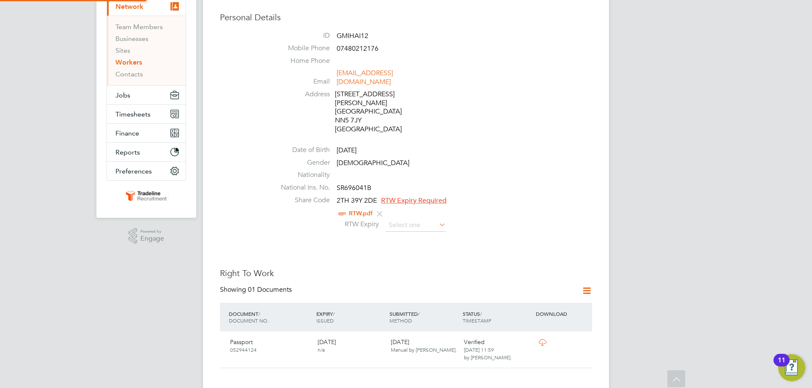
scroll to position [30, 180]
click at [429, 219] on input at bounding box center [415, 225] width 60 height 13
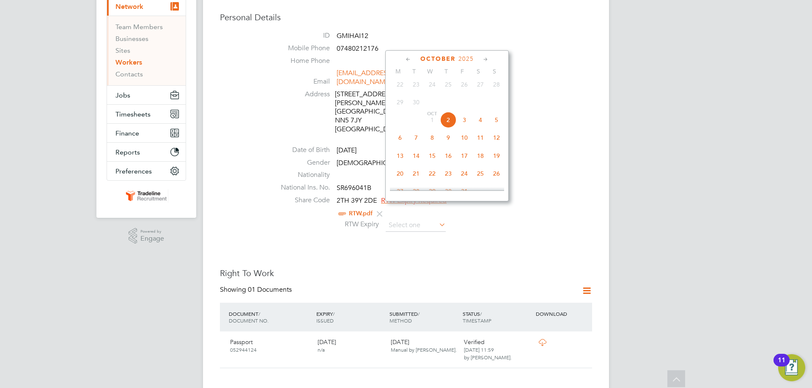
click at [467, 55] on span "2025" at bounding box center [465, 58] width 15 height 7
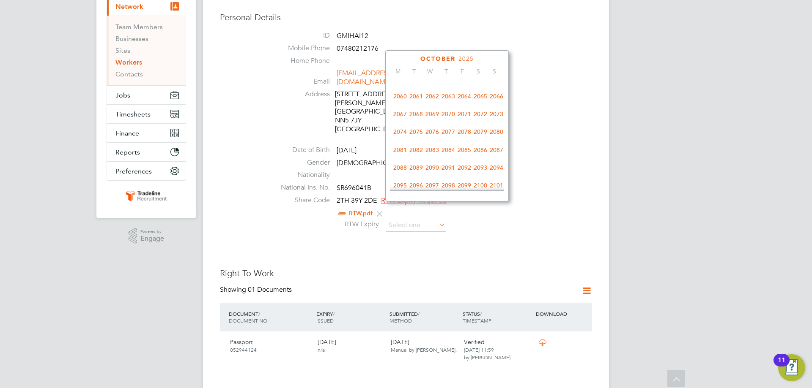
scroll to position [393, 0]
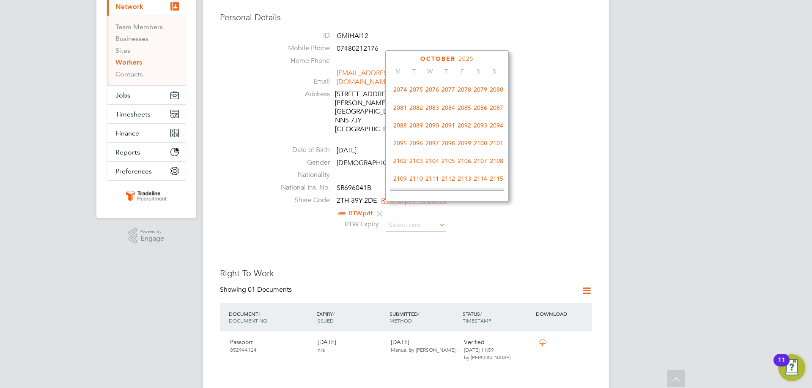
click at [478, 151] on span "2100" at bounding box center [480, 143] width 16 height 16
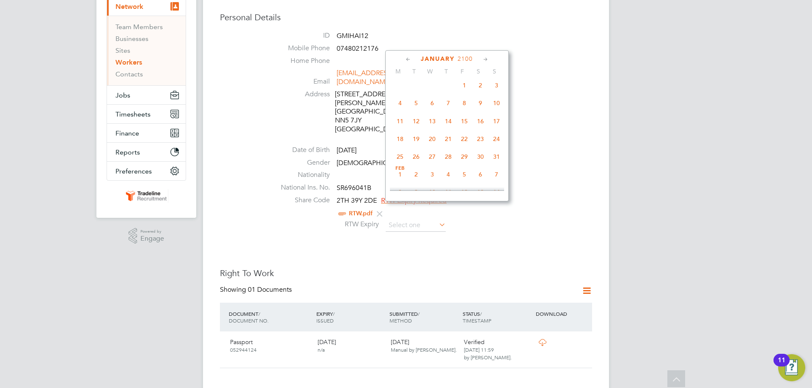
scroll to position [93, 0]
click at [465, 90] on span "Jan 1" at bounding box center [464, 86] width 16 height 16
type input "01 Jan 2100"
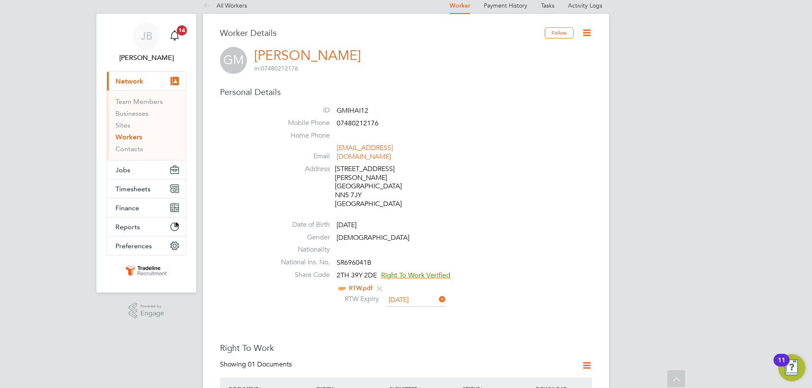
scroll to position [0, 0]
